Goal: Transaction & Acquisition: Purchase product/service

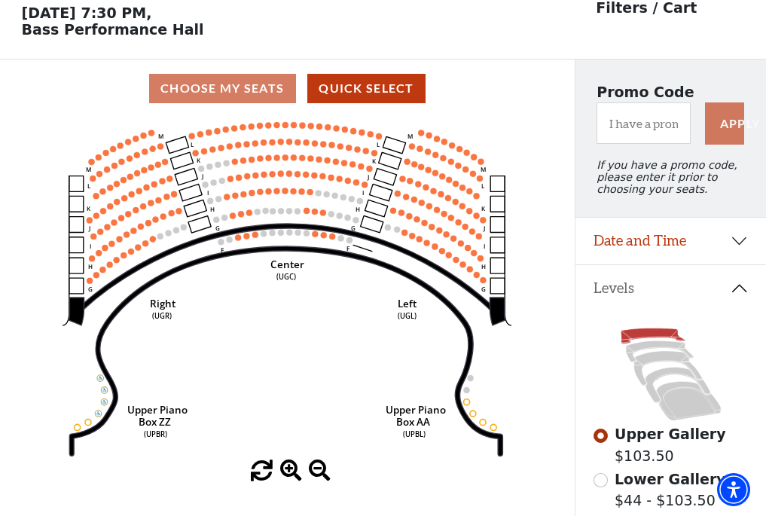
scroll to position [70, 0]
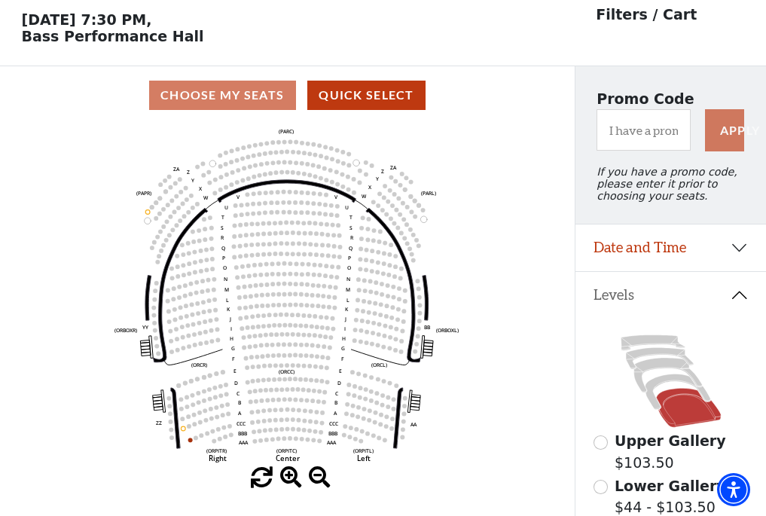
scroll to position [70, 0]
